Goal: Task Accomplishment & Management: Manage account settings

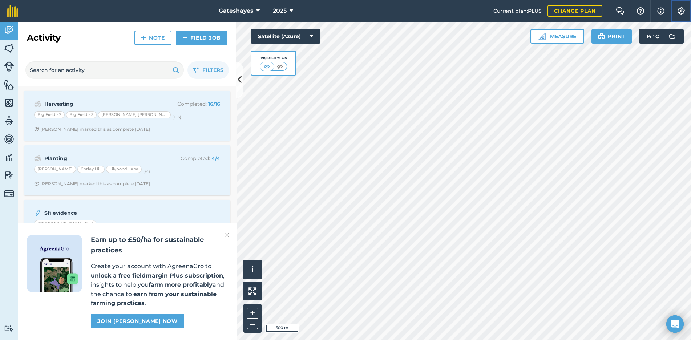
click at [679, 12] on img at bounding box center [680, 10] width 9 height 7
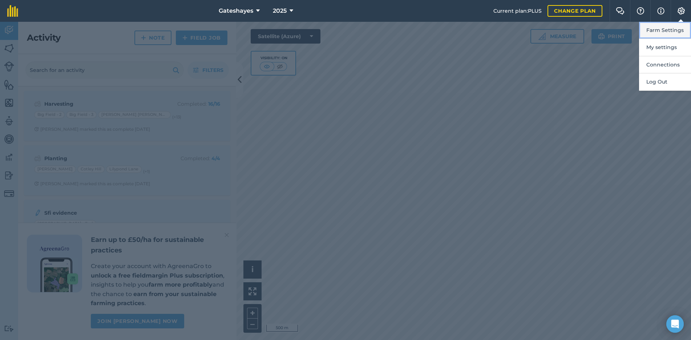
click at [673, 28] on button "Farm Settings" at bounding box center [665, 30] width 52 height 17
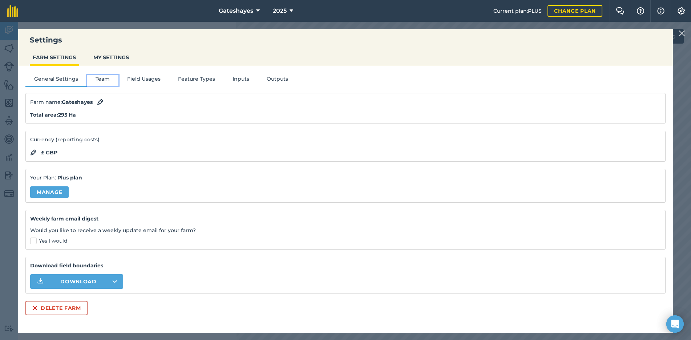
click at [105, 78] on button "Team" at bounding box center [103, 80] width 32 height 11
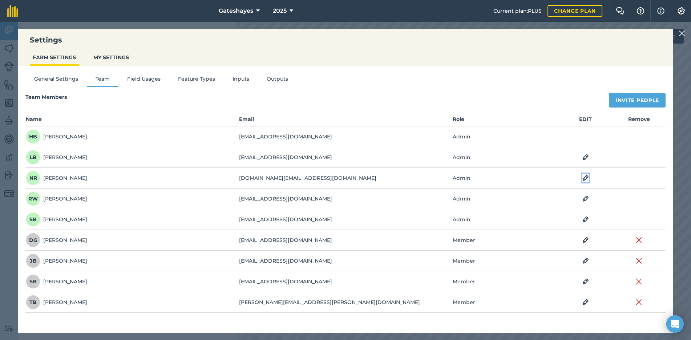
click at [585, 178] on img at bounding box center [585, 178] width 7 height 9
click at [477, 178] on icon at bounding box center [478, 178] width 4 height 8
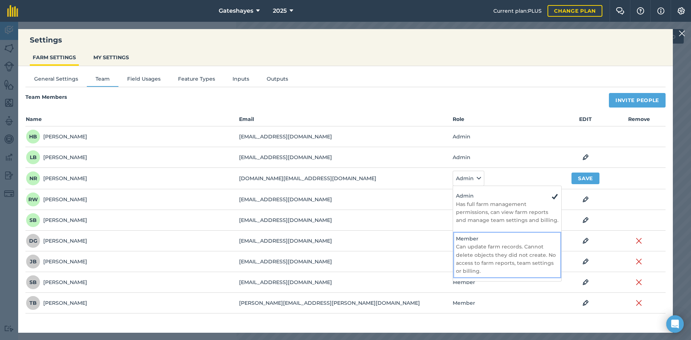
click at [467, 241] on h4 "Member" at bounding box center [507, 239] width 102 height 8
select select "MEMBER"
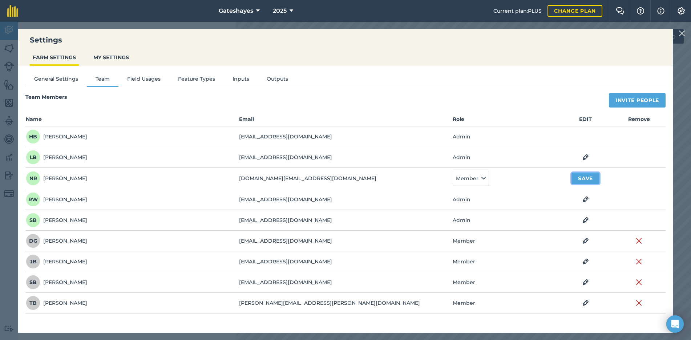
click at [585, 178] on button "Save" at bounding box center [585, 178] width 28 height 12
click at [639, 260] on img at bounding box center [638, 260] width 7 height 9
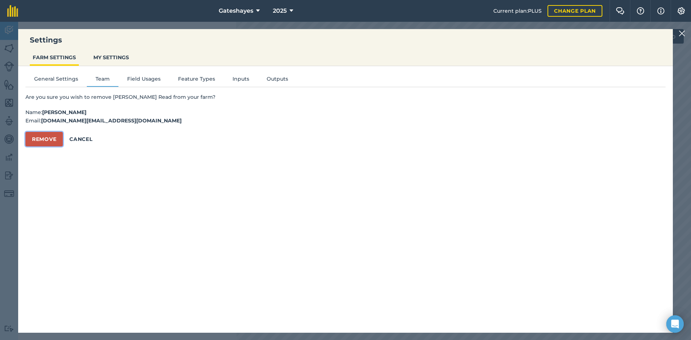
click at [38, 137] on button "Remove" at bounding box center [43, 139] width 37 height 15
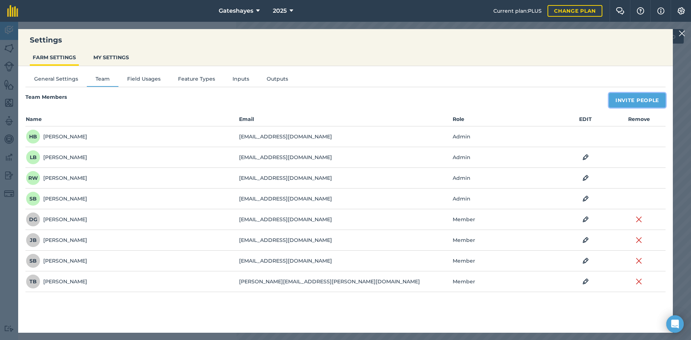
click at [644, 98] on button "Invite People" at bounding box center [636, 100] width 57 height 15
select select "MEMBER"
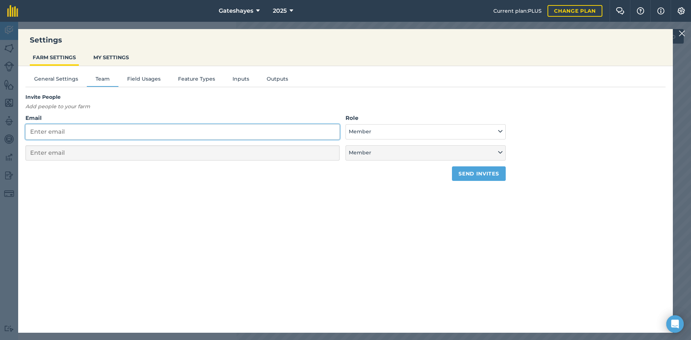
click at [41, 133] on input "Email" at bounding box center [182, 131] width 314 height 15
type input "j"
select select "MEMBER"
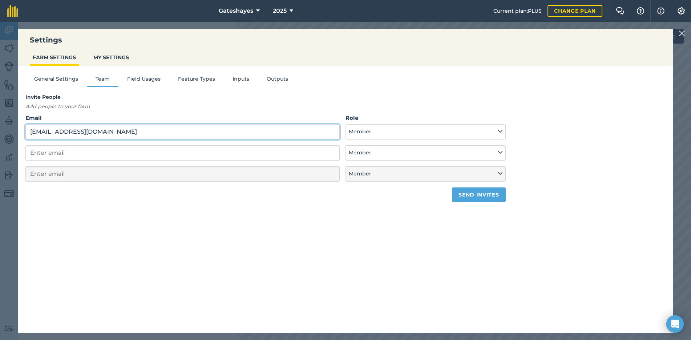
type input "[EMAIL_ADDRESS][DOMAIN_NAME]"
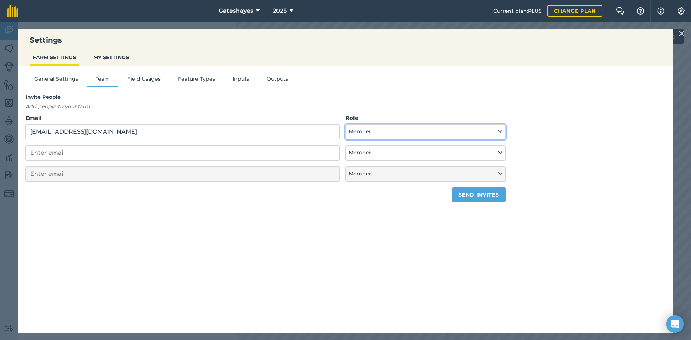
click at [499, 133] on icon at bounding box center [500, 131] width 4 height 8
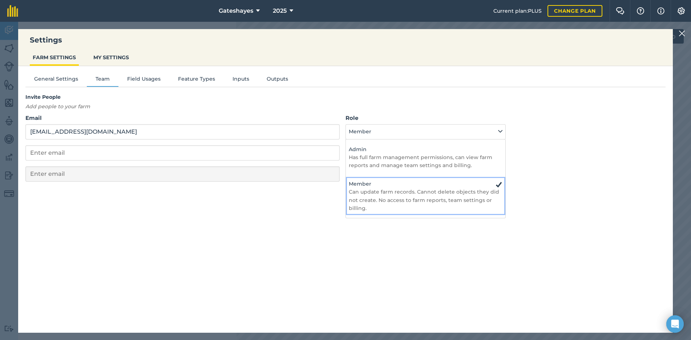
click at [367, 187] on h4 "Member" at bounding box center [426, 184] width 154 height 8
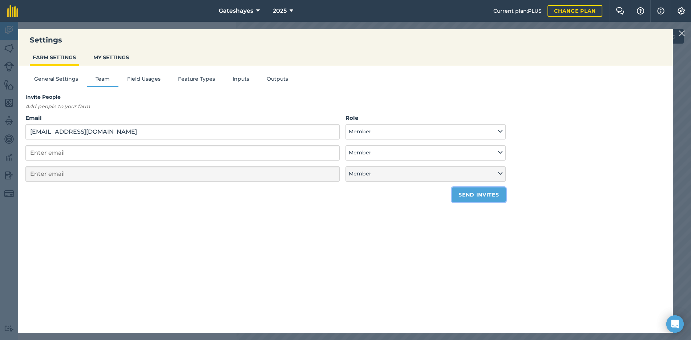
click at [480, 195] on button "Send invites" at bounding box center [478, 194] width 53 height 15
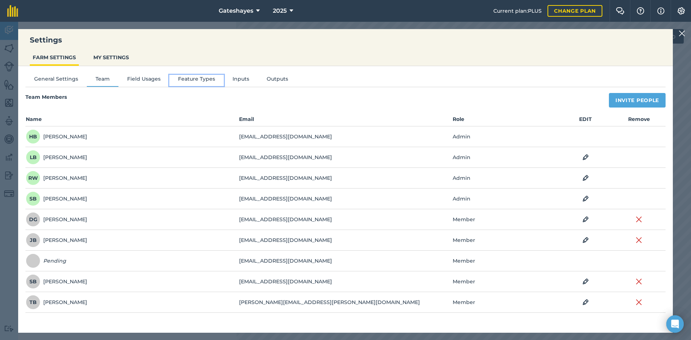
click at [195, 80] on button "Feature Types" at bounding box center [196, 80] width 54 height 11
